Goal: Task Accomplishment & Management: Use online tool/utility

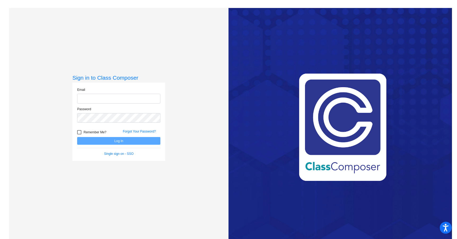
type input "[PERSON_NAME][EMAIL_ADDRESS][DOMAIN_NAME]"
click at [78, 133] on div at bounding box center [79, 132] width 4 height 4
click at [79, 134] on input "Remember Me?" at bounding box center [79, 134] width 0 height 0
checkbox input "true"
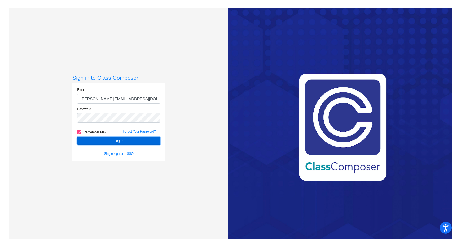
click at [102, 141] on button "Log In" at bounding box center [118, 141] width 83 height 8
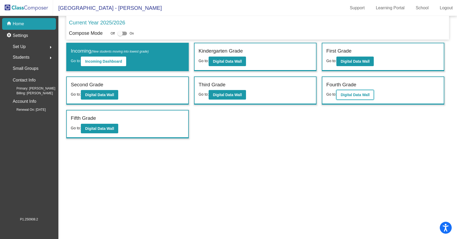
click at [365, 98] on button "Digital Data Wall" at bounding box center [355, 95] width 37 height 10
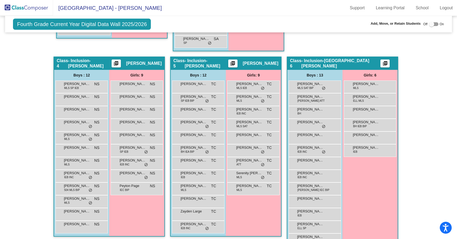
scroll to position [345, 0]
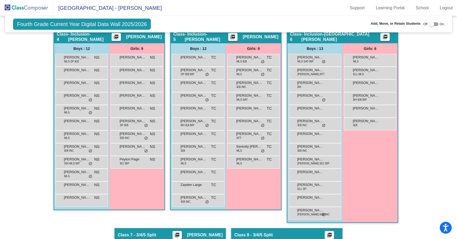
scroll to position [371, 0]
